Goal: Transaction & Acquisition: Purchase product/service

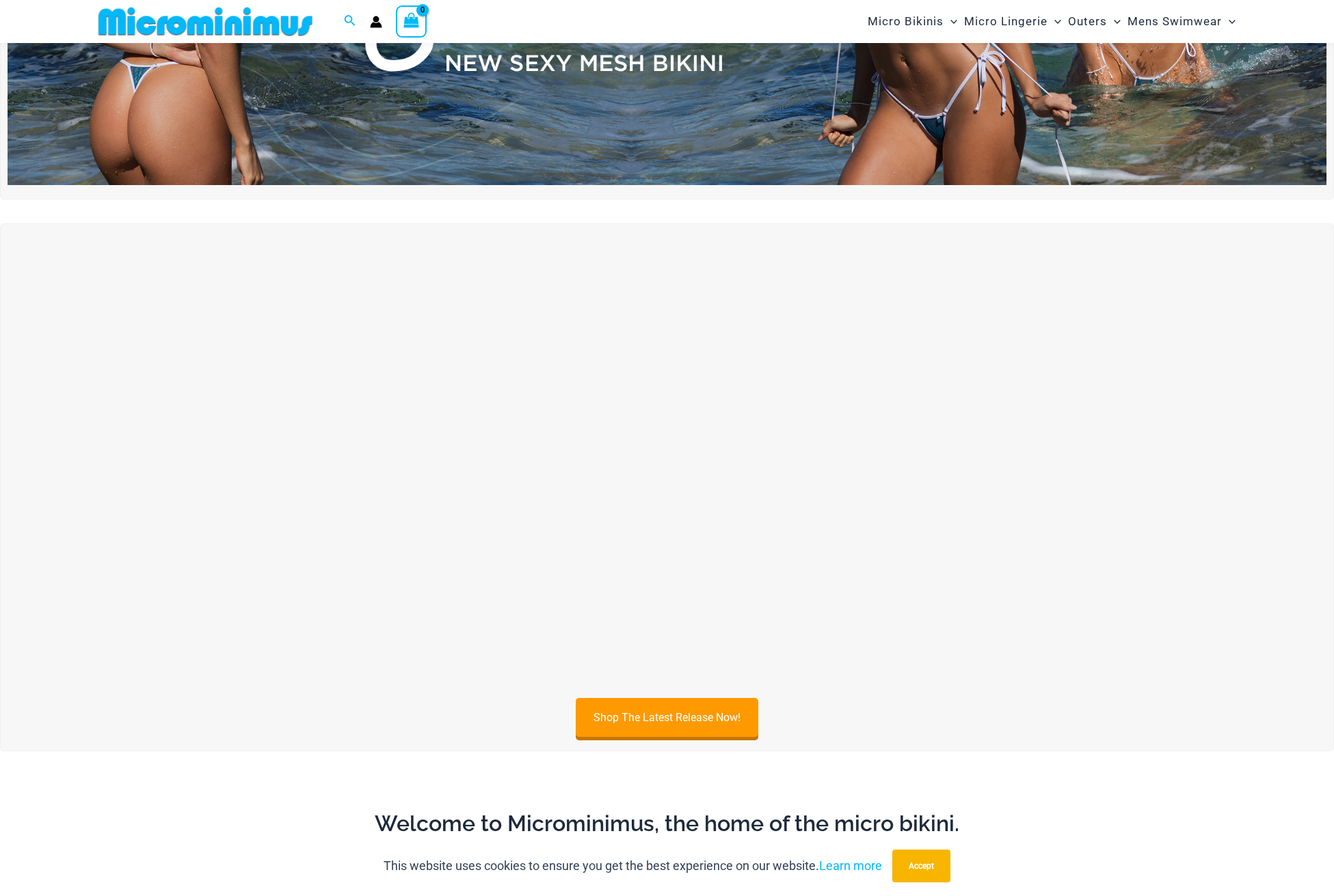
scroll to position [1035, 0]
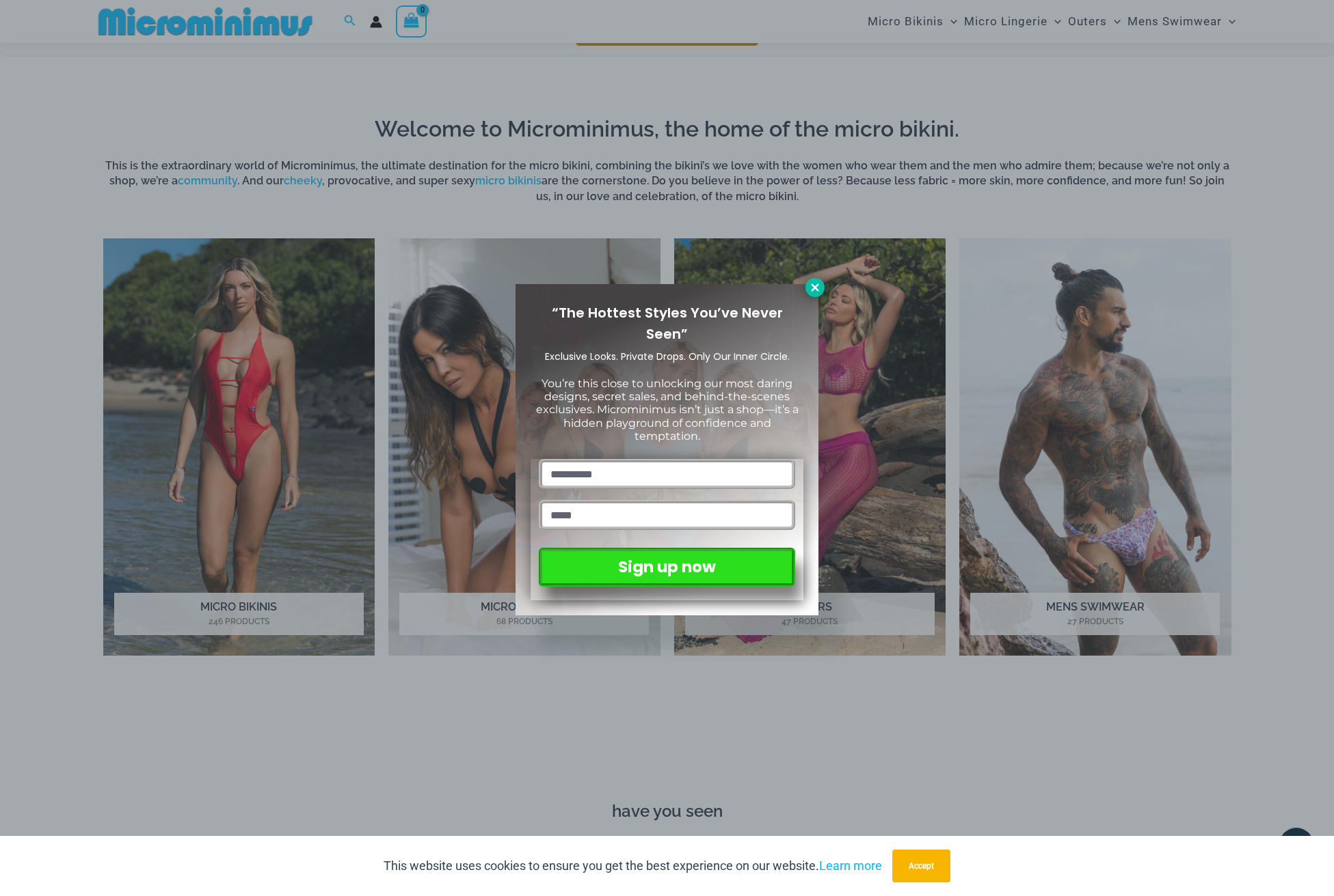
click at [817, 292] on icon at bounding box center [815, 288] width 13 height 13
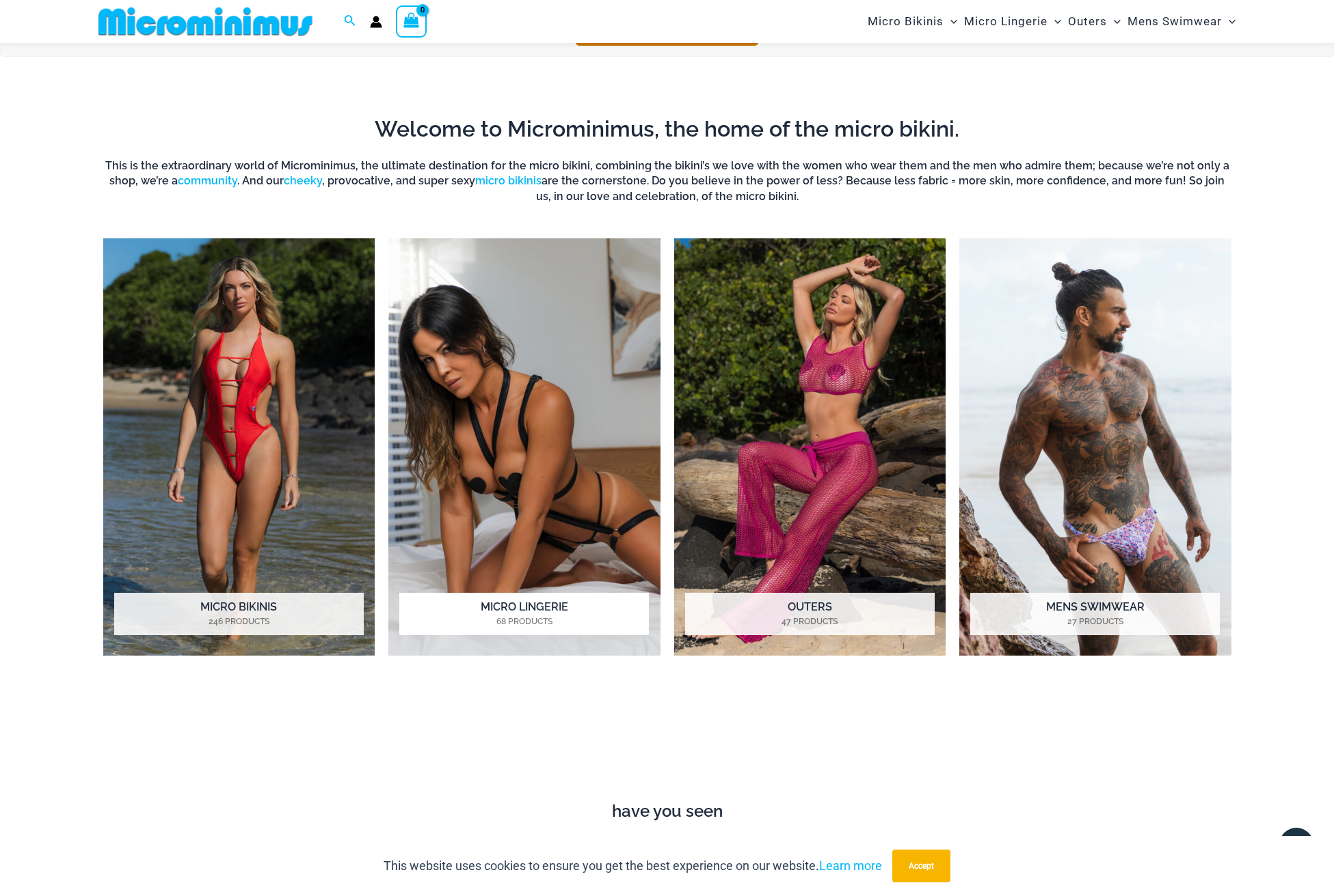
click at [510, 519] on img "Visit product category Micro Lingerie" at bounding box center [524, 447] width 272 height 418
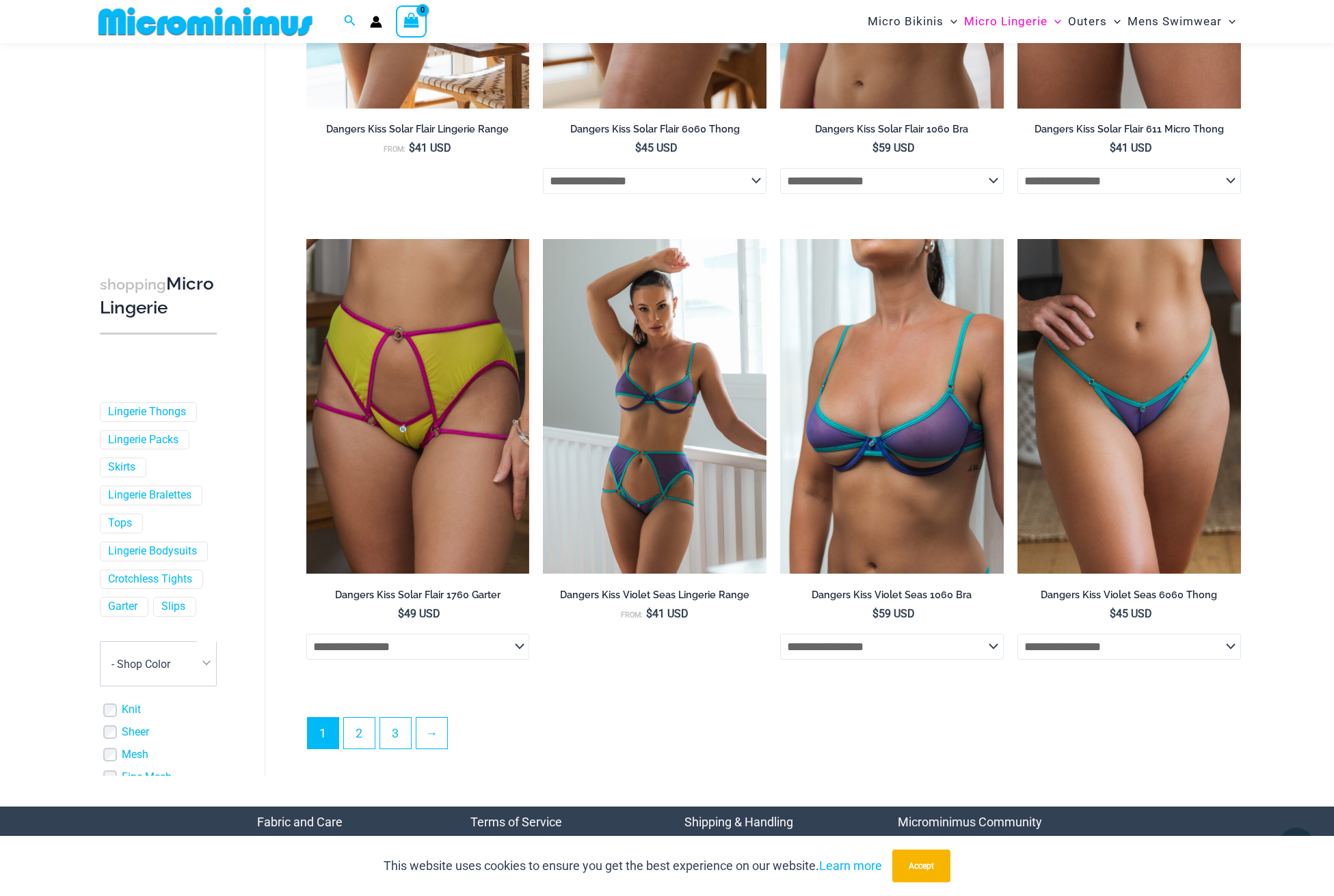
scroll to position [3224, 0]
click at [363, 731] on link "2" at bounding box center [359, 732] width 30 height 30
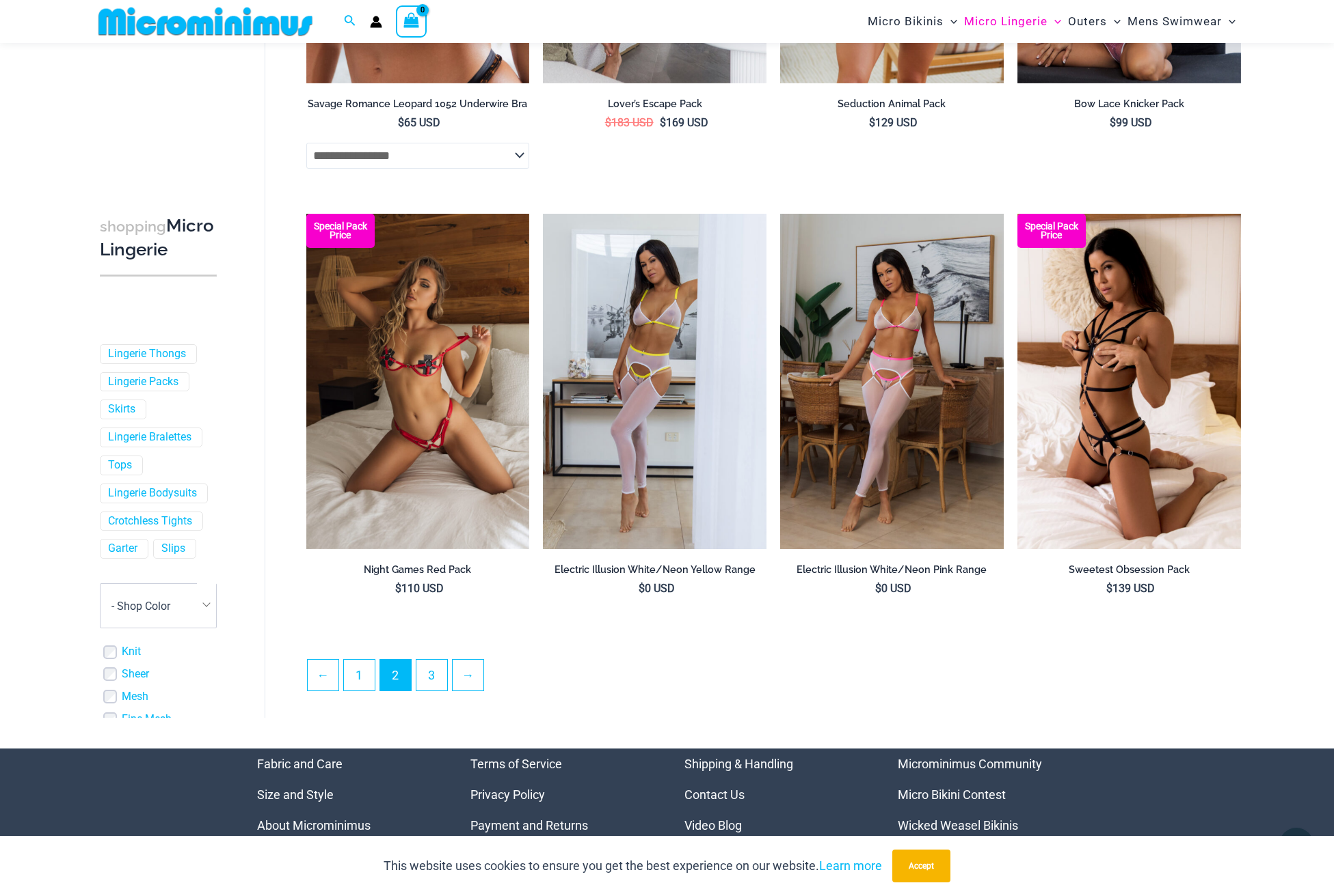
scroll to position [3208, 0]
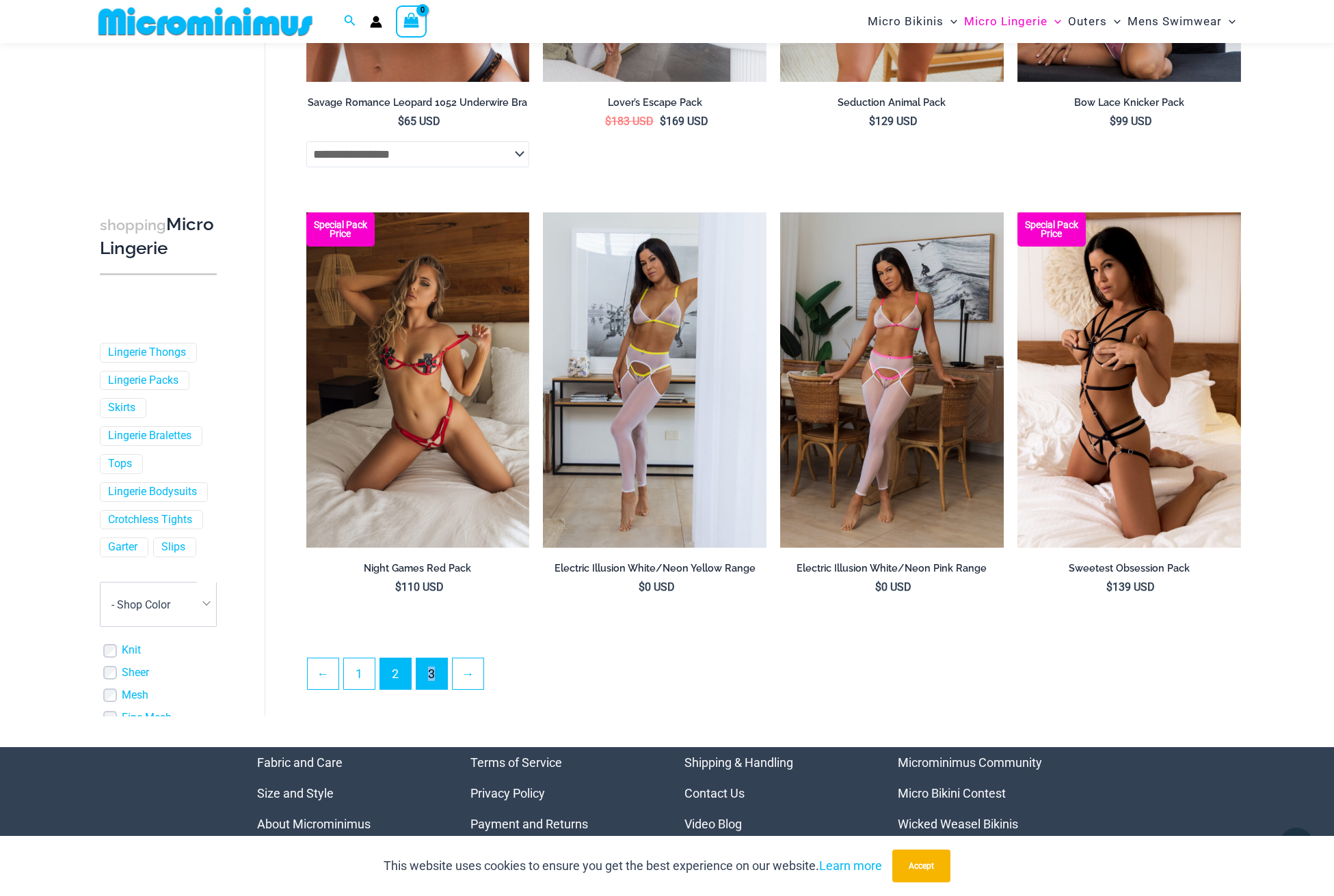
click at [429, 670] on link "3" at bounding box center [431, 674] width 30 height 30
